Goal: Find specific fact: Find specific fact

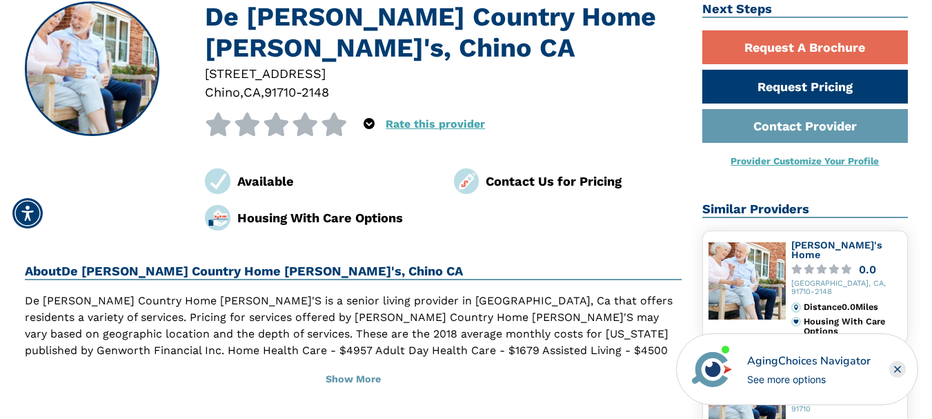
scroll to position [138, 0]
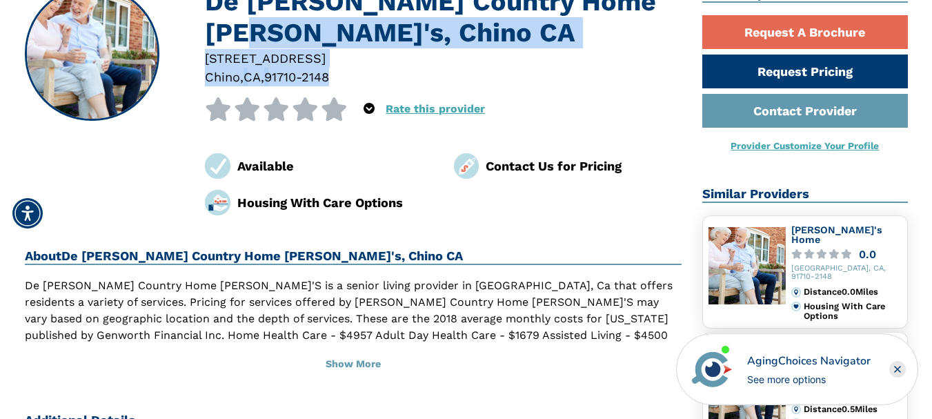
drag, startPoint x: 204, startPoint y: 47, endPoint x: 360, endPoint y: 76, distance: 159.3
click at [355, 77] on div "De [PERSON_NAME] Country Home [PERSON_NAME]'s, [GEOGRAPHIC_DATA][STREET_ADDRESS…" at bounding box center [354, 100] width 658 height 229
click at [404, 77] on div at bounding box center [443, 77] width 477 height 19
click at [171, 66] on div "De [PERSON_NAME] Country Home [PERSON_NAME]'s, [GEOGRAPHIC_DATA][STREET_ADDRESS…" at bounding box center [354, 100] width 658 height 229
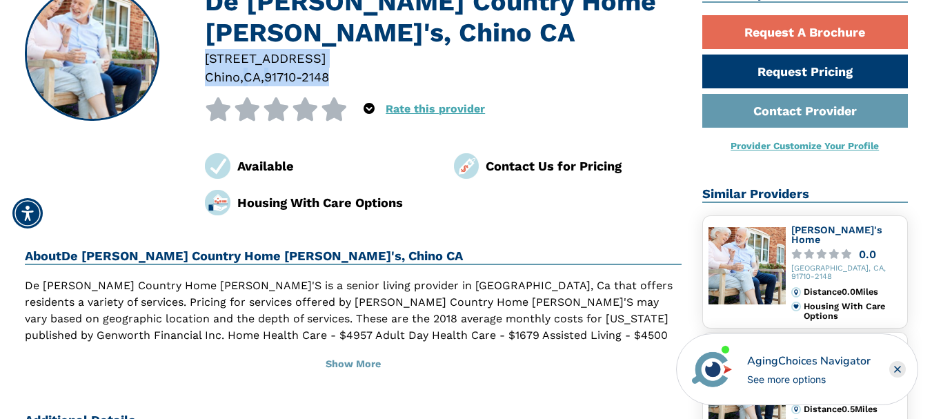
drag, startPoint x: 203, startPoint y: 56, endPoint x: 345, endPoint y: 81, distance: 144.3
click at [345, 81] on div "[STREET_ADDRESS]" at bounding box center [443, 68] width 497 height 38
copy div "[STREET_ADDRESS]"
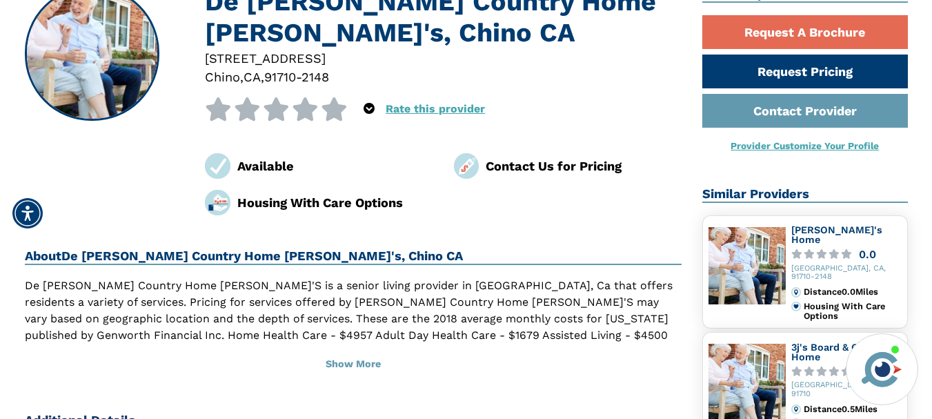
drag, startPoint x: 276, startPoint y: 77, endPoint x: 288, endPoint y: 87, distance: 16.2
click at [304, 77] on div "[STREET_ADDRESS]" at bounding box center [443, 68] width 497 height 38
copy div "91710"
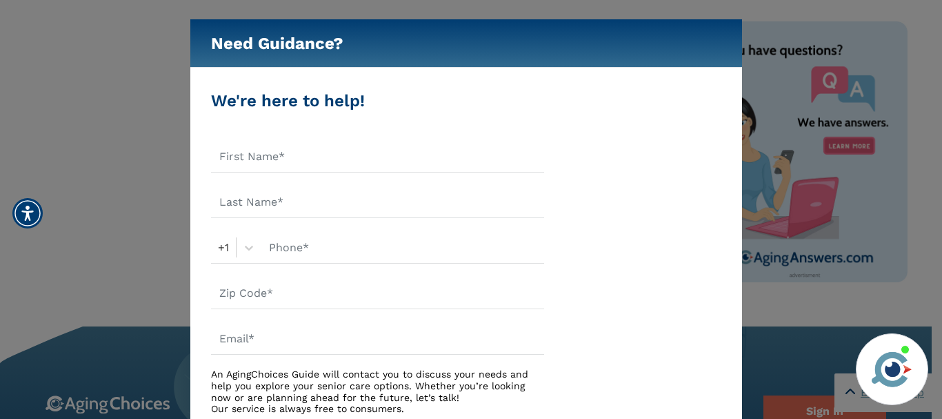
scroll to position [897, 0]
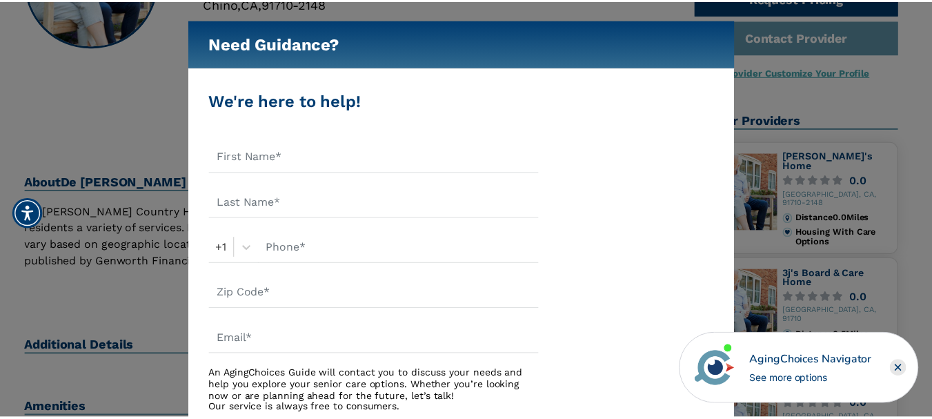
scroll to position [207, 0]
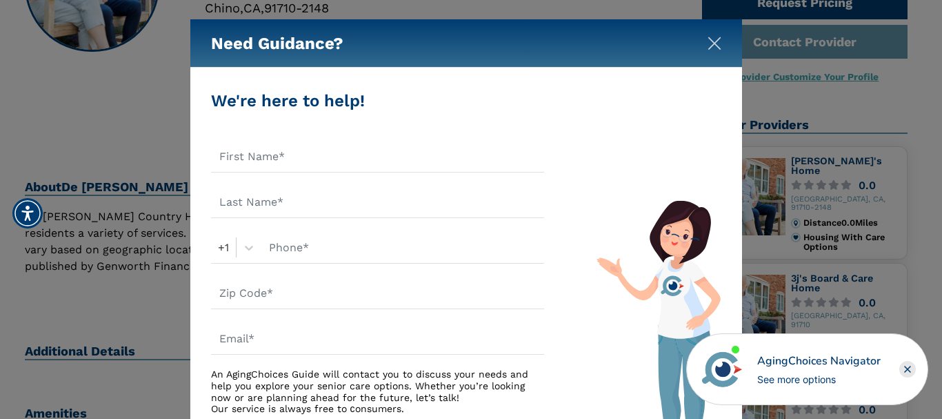
click at [716, 40] on img "Close" at bounding box center [715, 44] width 14 height 14
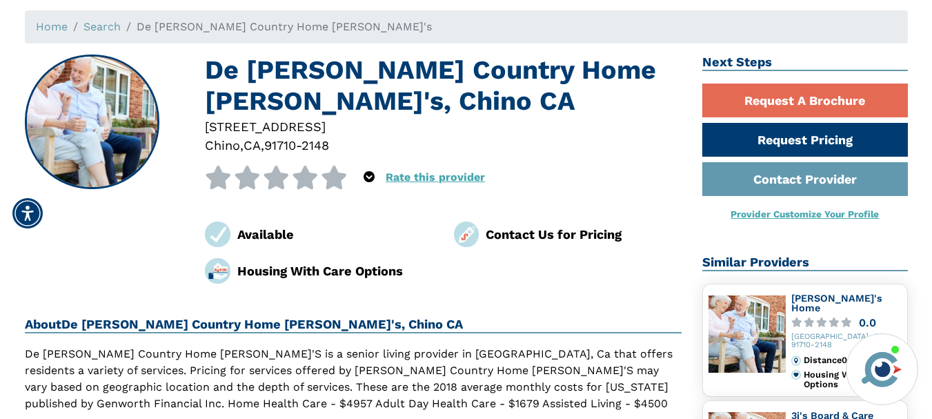
scroll to position [69, 0]
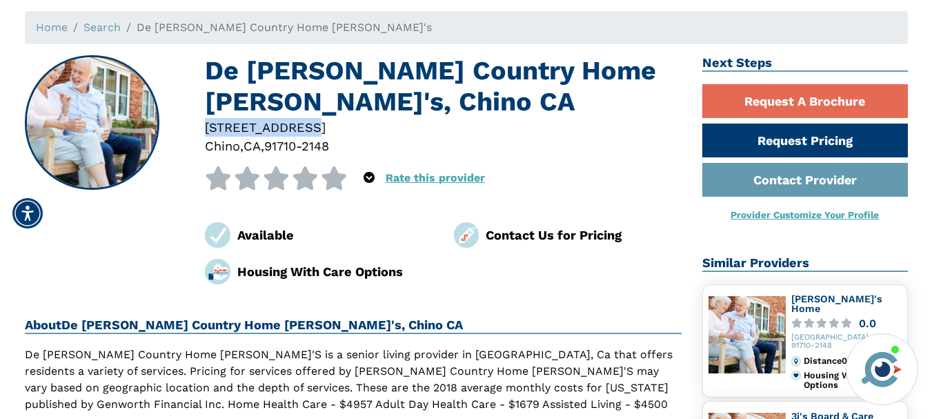
drag, startPoint x: 208, startPoint y: 125, endPoint x: 318, endPoint y: 130, distance: 110.5
click at [318, 130] on div "[STREET_ADDRESS]" at bounding box center [443, 127] width 477 height 19
copy div "[STREET_ADDRESS]"
click at [139, 214] on div "De [PERSON_NAME] Country Home [PERSON_NAME]'s, [GEOGRAPHIC_DATA][STREET_ADDRESS…" at bounding box center [354, 169] width 658 height 229
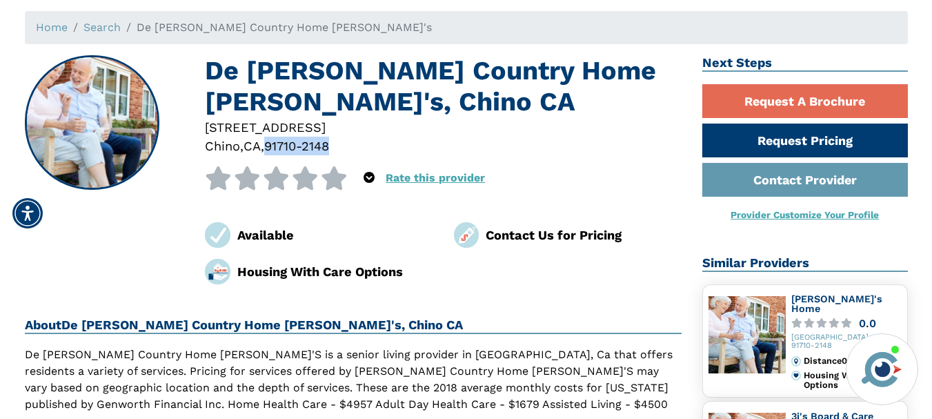
drag, startPoint x: 273, startPoint y: 147, endPoint x: 338, endPoint y: 148, distance: 65.5
click at [355, 148] on div "[STREET_ADDRESS]" at bounding box center [443, 137] width 497 height 38
copy div "91710-2148"
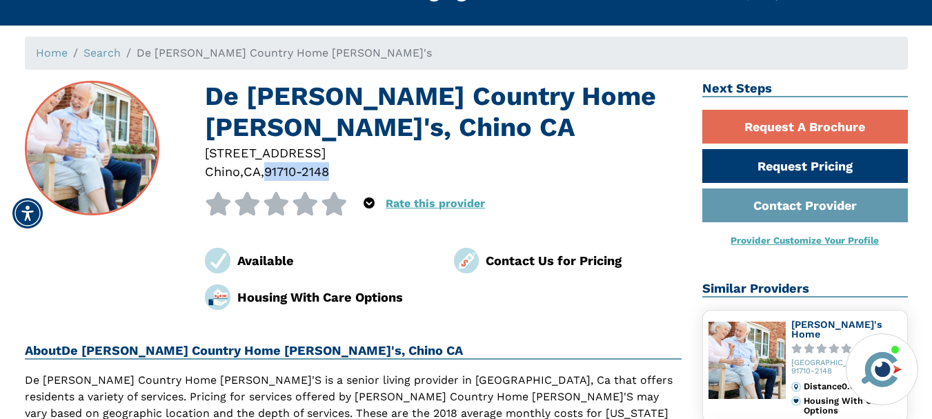
scroll to position [0, 0]
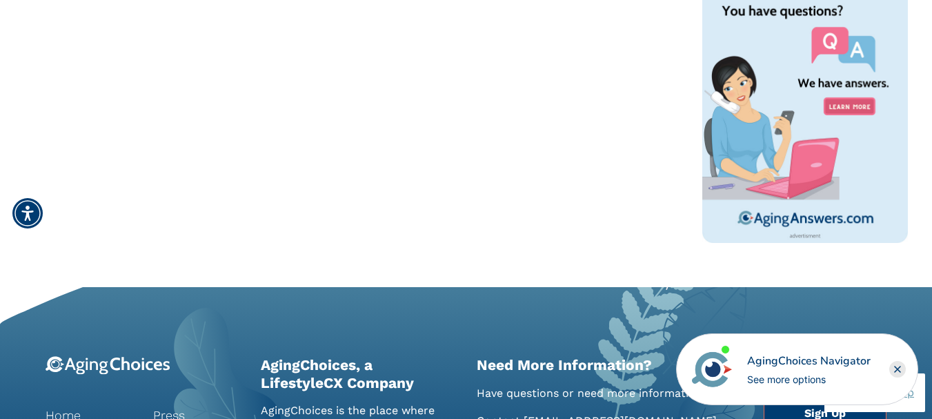
scroll to position [900, 0]
